Goal: Information Seeking & Learning: Learn about a topic

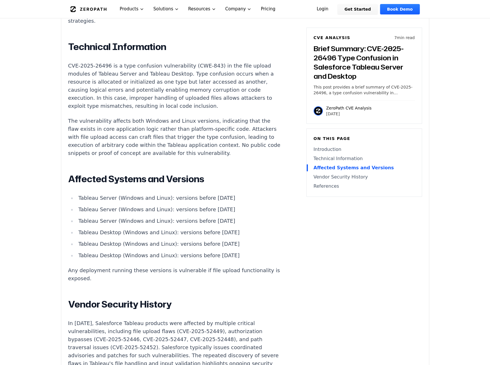
scroll to position [402, 0]
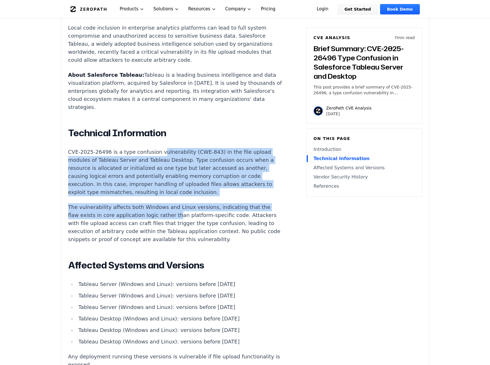
drag, startPoint x: 153, startPoint y: 135, endPoint x: 168, endPoint y: 201, distance: 67.8
click at [168, 201] on div "Introduction Local code inclusion in enterprise analytics platforms can lead to…" at bounding box center [175, 272] width 214 height 538
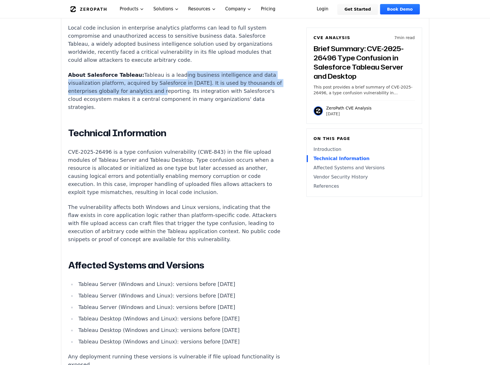
drag, startPoint x: 164, startPoint y: 63, endPoint x: 164, endPoint y: 80, distance: 17.2
click at [164, 80] on p "About Salesforce Tableau: Tableau is a leading business intelligence and data v…" at bounding box center [175, 91] width 214 height 40
click at [164, 83] on p "About Salesforce Tableau: Tableau is a leading business intelligence and data v…" at bounding box center [175, 91] width 214 height 40
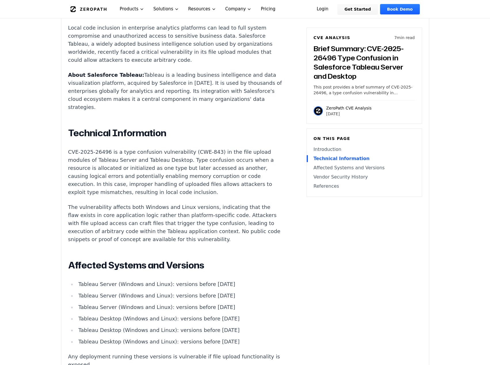
scroll to position [287, 0]
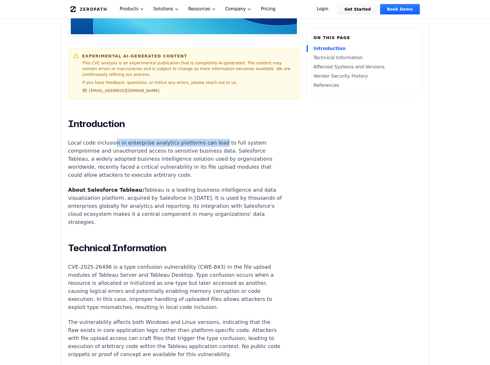
drag, startPoint x: 110, startPoint y: 131, endPoint x: 208, endPoint y: 129, distance: 98.3
click at [208, 139] on p "Local code inclusion in enterprise analytics platforms can lead to full system …" at bounding box center [175, 159] width 214 height 40
click at [171, 157] on p "Local code inclusion in enterprise analytics platforms can lead to full system …" at bounding box center [175, 159] width 214 height 40
